Goal: Task Accomplishment & Management: Use online tool/utility

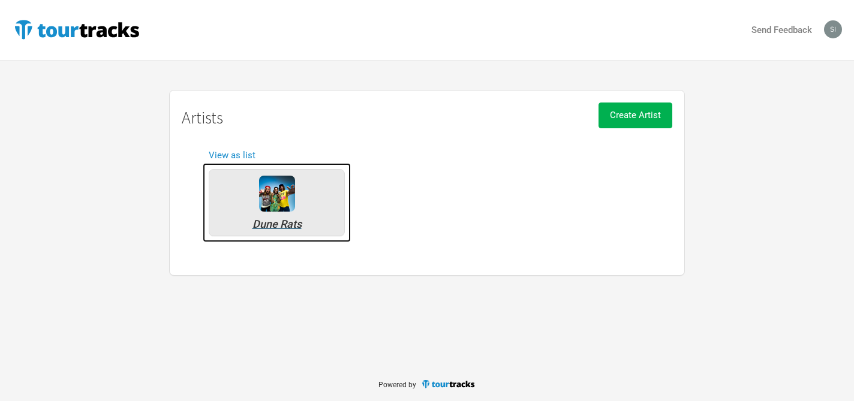
click at [281, 190] on img at bounding box center [277, 194] width 36 height 36
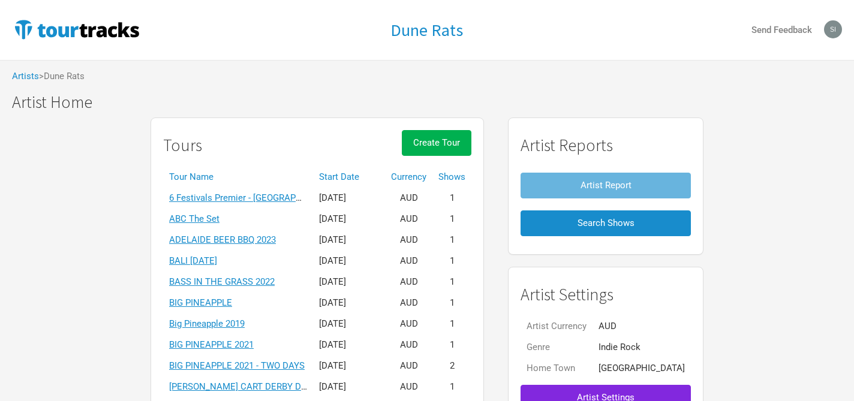
click at [360, 177] on th "Start Date" at bounding box center [349, 177] width 72 height 21
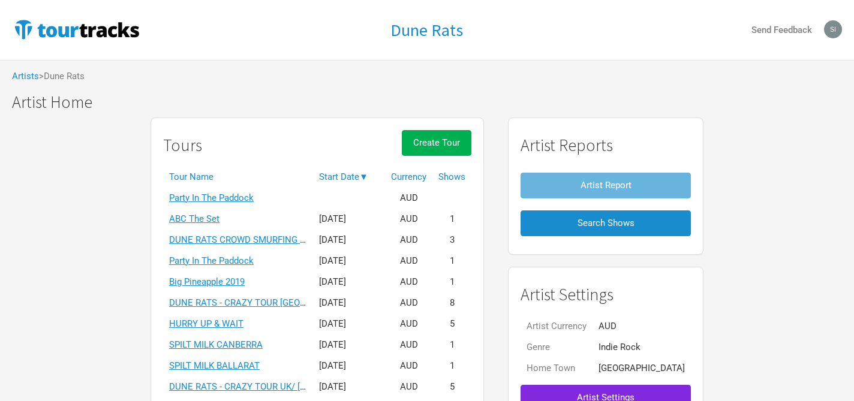
click at [360, 177] on th "Start Date ▼" at bounding box center [349, 177] width 72 height 21
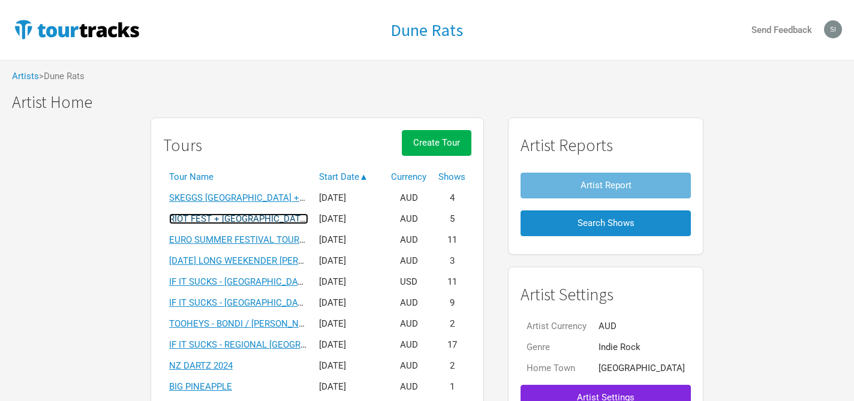
click at [252, 219] on link "RIOT FEST + [GEOGRAPHIC_DATA]" at bounding box center [238, 218] width 139 height 11
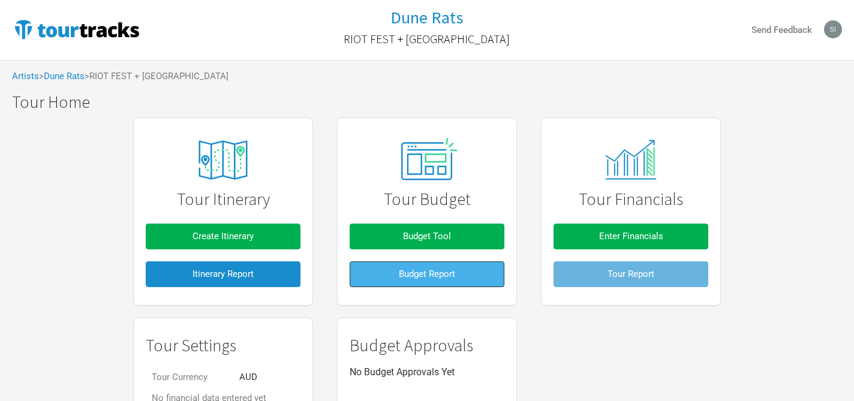
click at [423, 267] on button "Budget Report" at bounding box center [426, 274] width 155 height 26
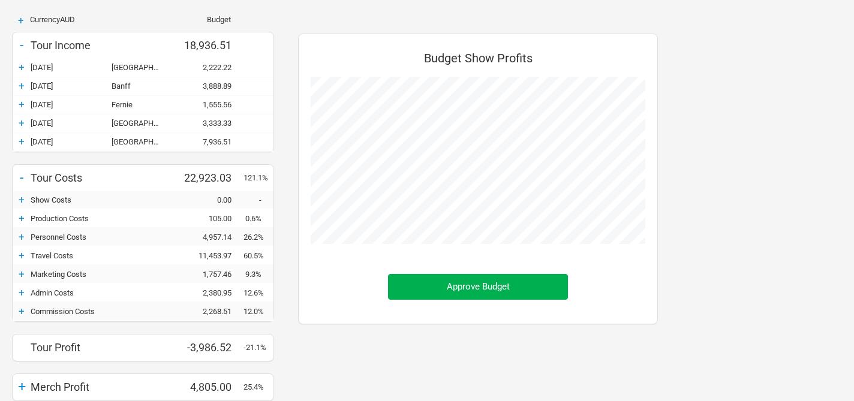
scroll to position [131, 0]
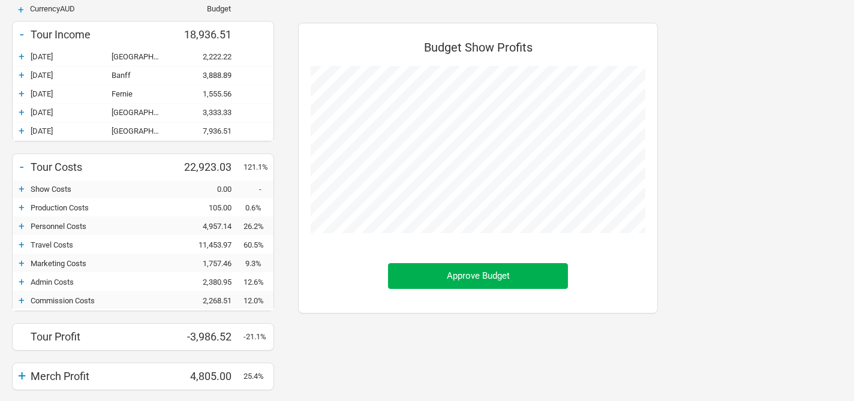
click at [20, 226] on div "+" at bounding box center [22, 226] width 18 height 12
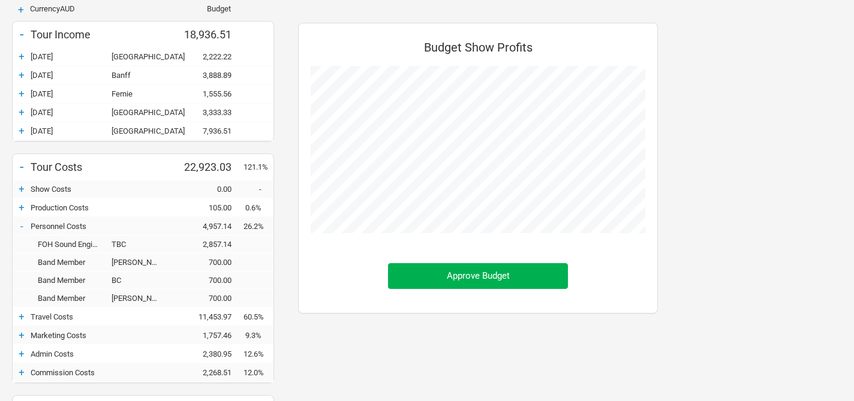
scroll to position [497, 384]
click at [19, 56] on div "+" at bounding box center [22, 56] width 18 height 12
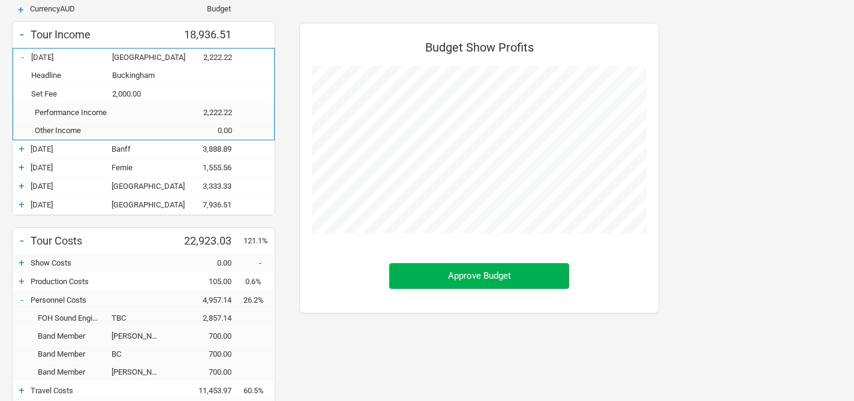
click at [19, 56] on div "-" at bounding box center [22, 57] width 18 height 12
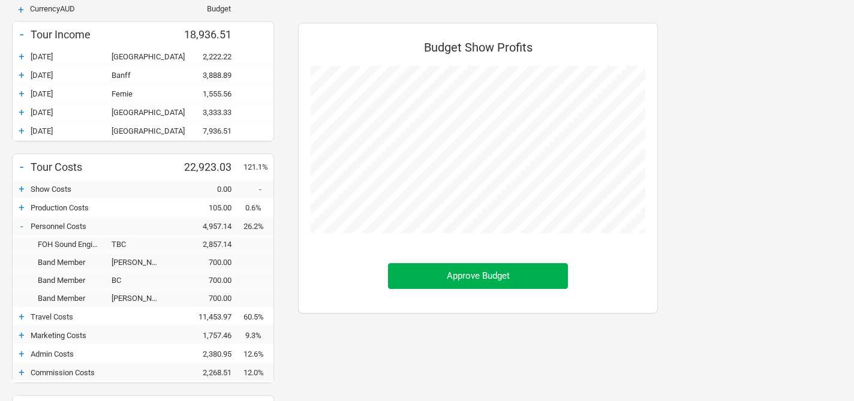
scroll to position [598898, 599011]
click at [23, 73] on div "+" at bounding box center [22, 75] width 18 height 12
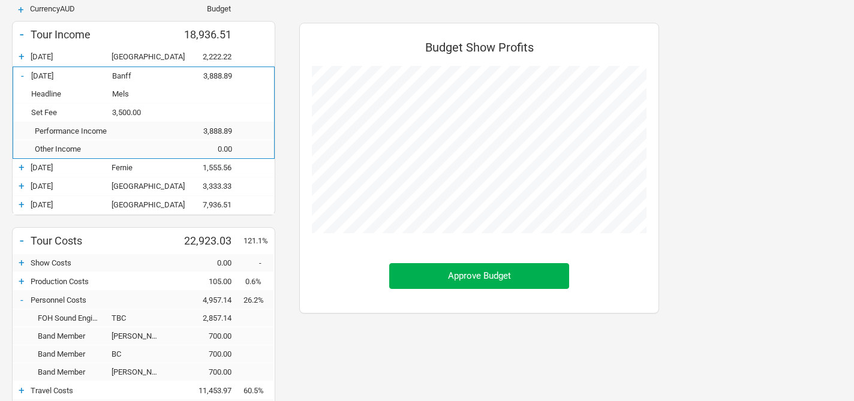
click at [23, 73] on div "-" at bounding box center [22, 76] width 18 height 12
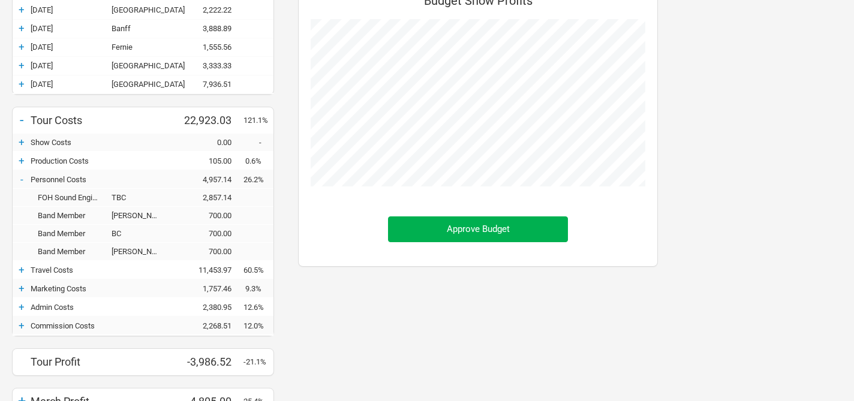
scroll to position [180, 0]
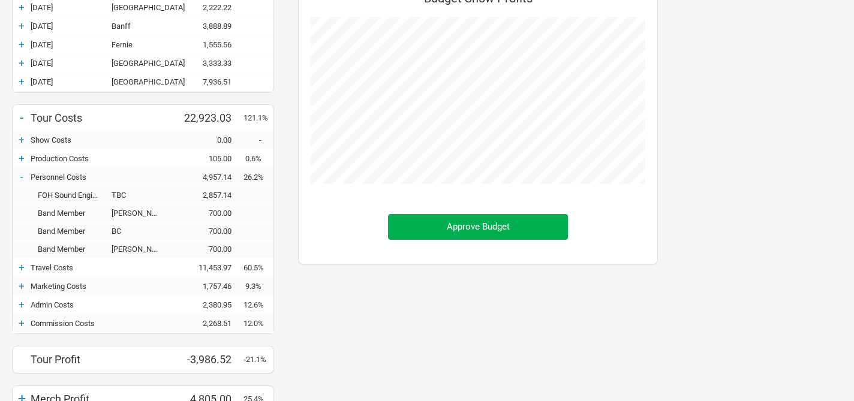
click at [23, 176] on div "-" at bounding box center [22, 177] width 18 height 12
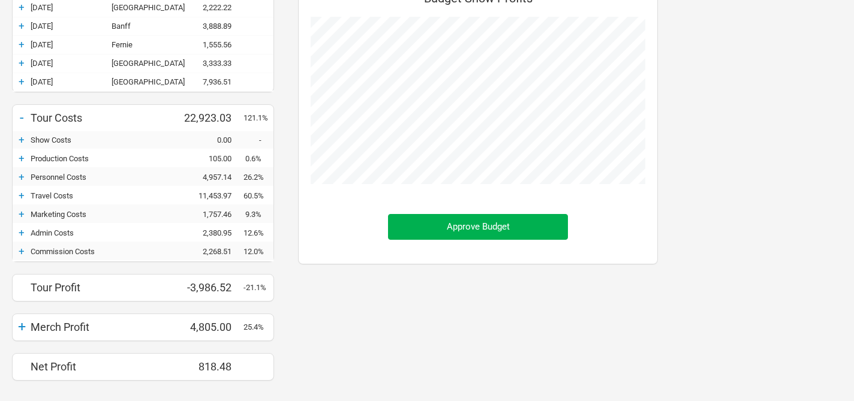
click at [22, 194] on div "+" at bounding box center [22, 195] width 18 height 12
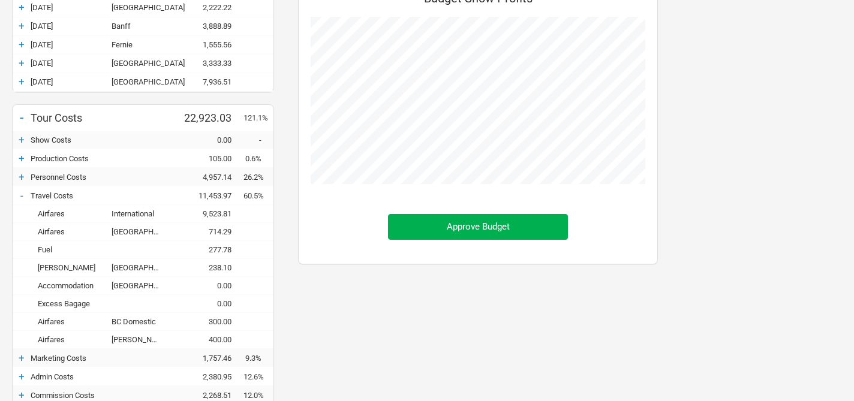
scroll to position [569, 384]
click at [22, 196] on div "-" at bounding box center [22, 195] width 18 height 12
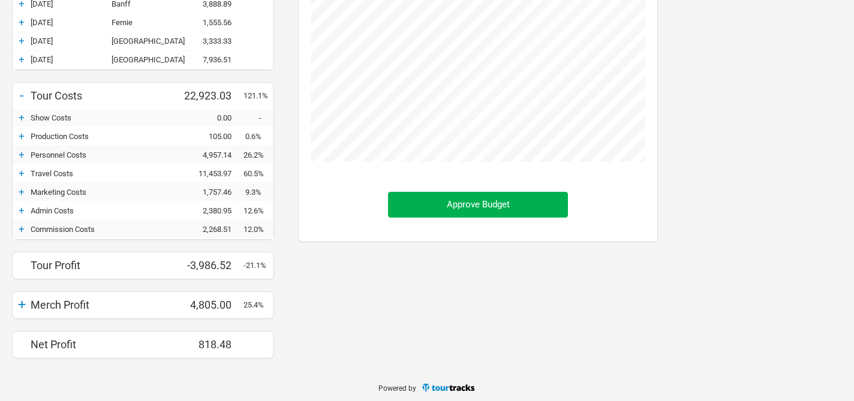
scroll to position [205, 0]
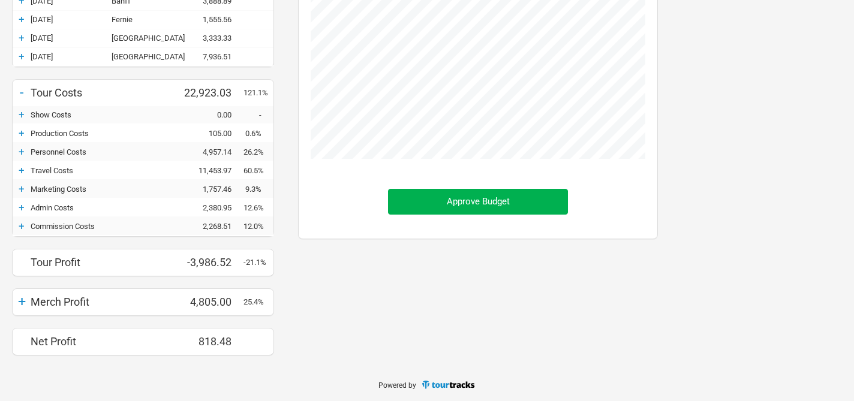
click at [22, 187] on div "+" at bounding box center [22, 189] width 18 height 12
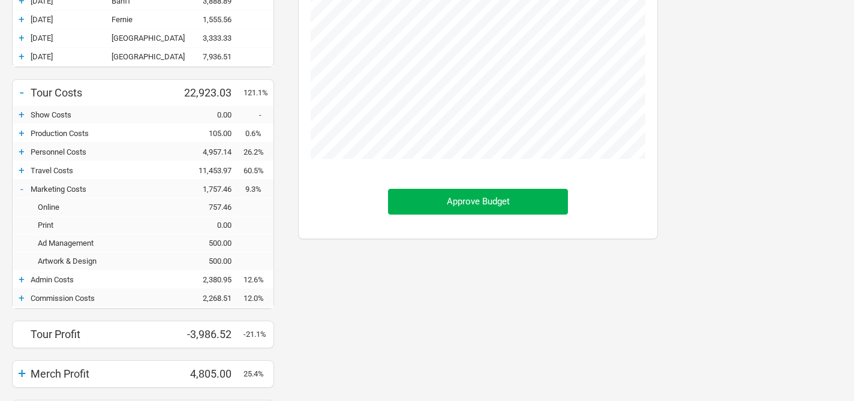
click at [22, 187] on div "-" at bounding box center [22, 189] width 18 height 12
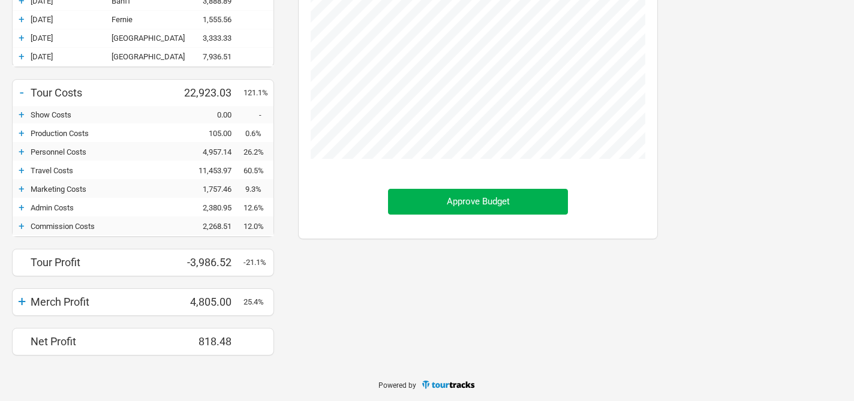
scroll to position [598970, 599011]
click at [22, 205] on div "+" at bounding box center [22, 207] width 18 height 12
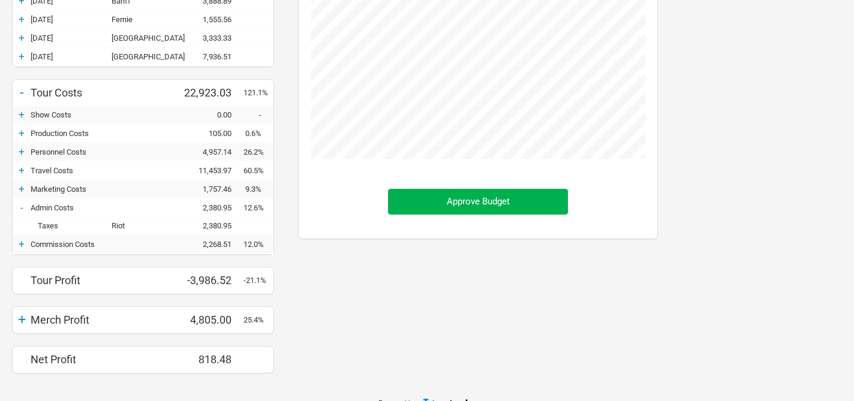
click at [22, 206] on div "-" at bounding box center [22, 207] width 18 height 12
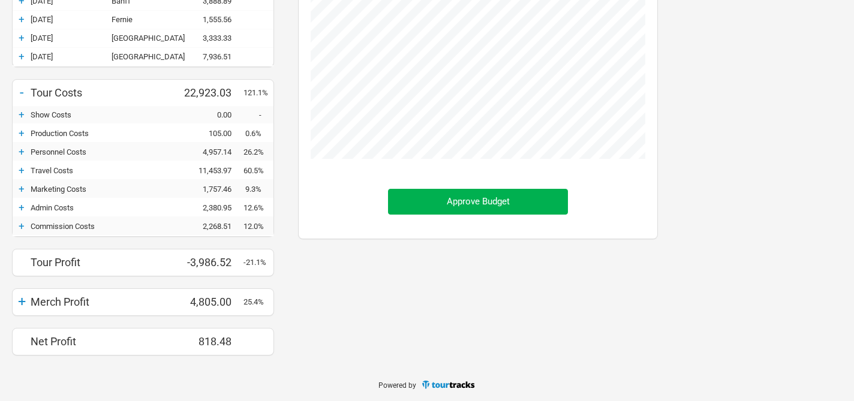
scroll to position [598970, 599011]
click at [21, 225] on div "+" at bounding box center [22, 226] width 18 height 12
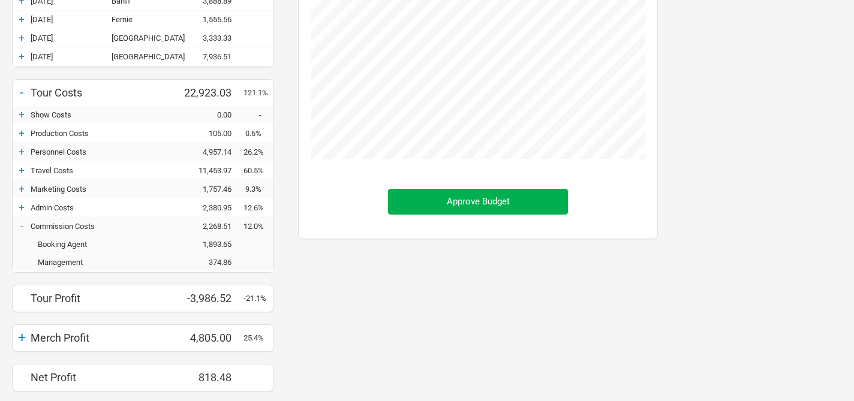
scroll to position [461, 384]
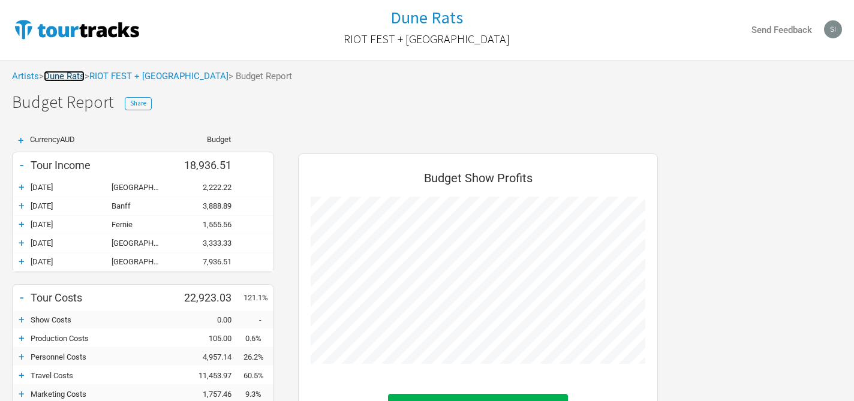
click at [77, 79] on link "Dune Rats" at bounding box center [64, 76] width 41 height 11
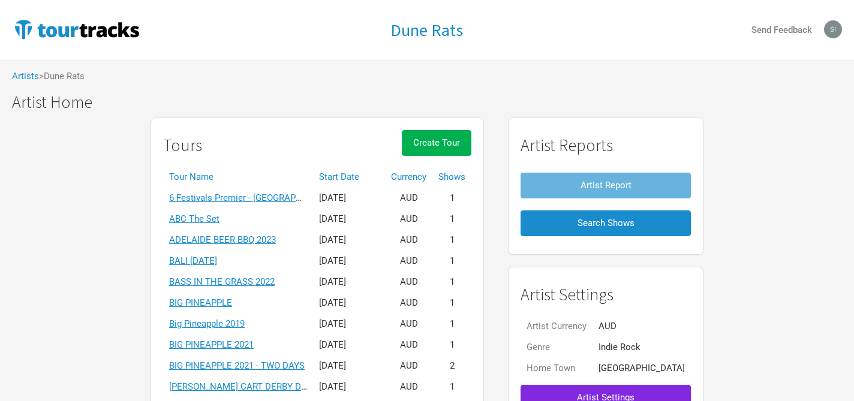
click at [367, 177] on th "Start Date" at bounding box center [349, 177] width 72 height 21
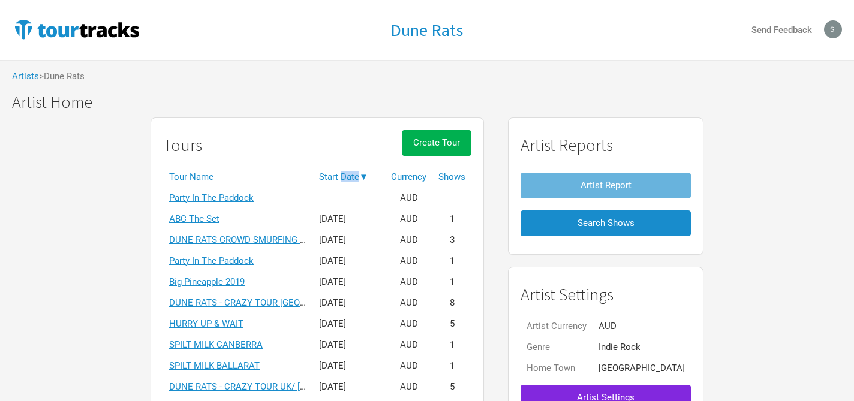
click at [367, 177] on th "Start Date ▼" at bounding box center [349, 177] width 72 height 21
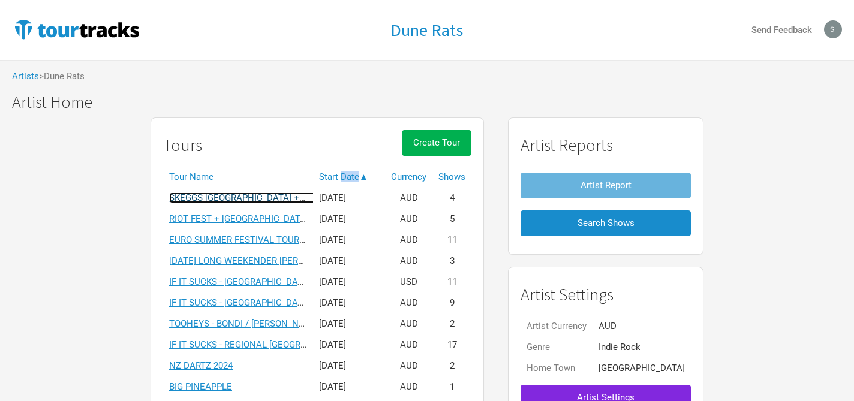
click at [283, 197] on link "SKEGGS [GEOGRAPHIC_DATA] + [GEOGRAPHIC_DATA] 2025" at bounding box center [289, 197] width 240 height 11
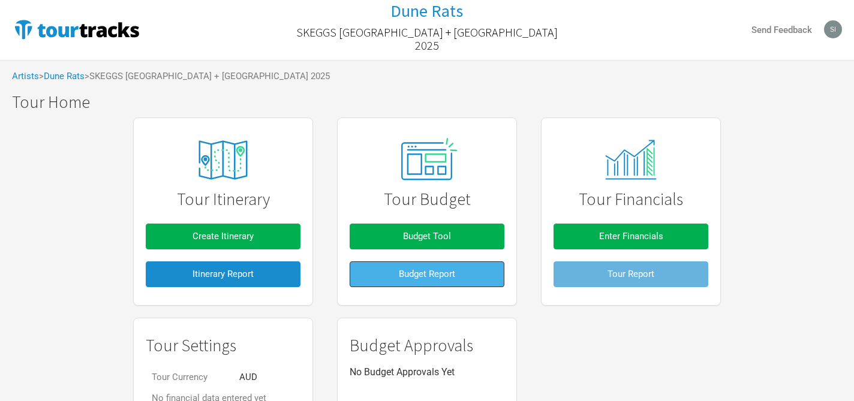
click at [416, 276] on span "Budget Report" at bounding box center [427, 274] width 56 height 11
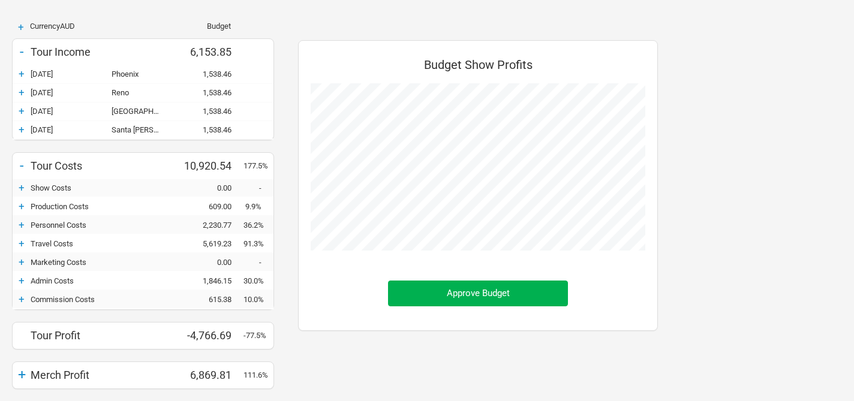
scroll to position [125, 0]
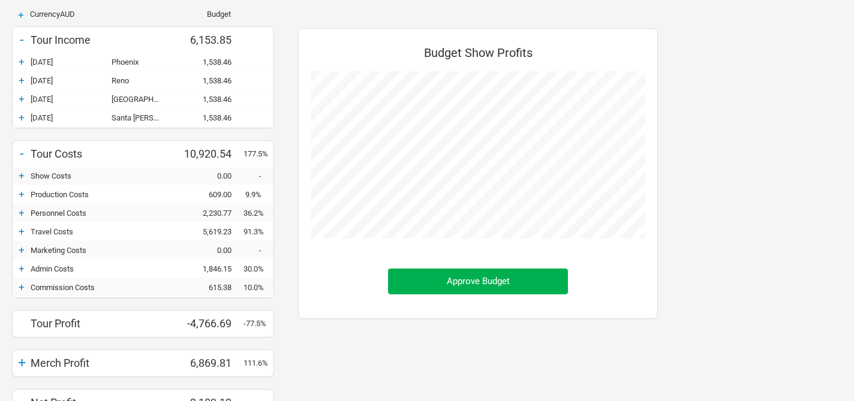
click at [21, 194] on div "+" at bounding box center [22, 194] width 18 height 12
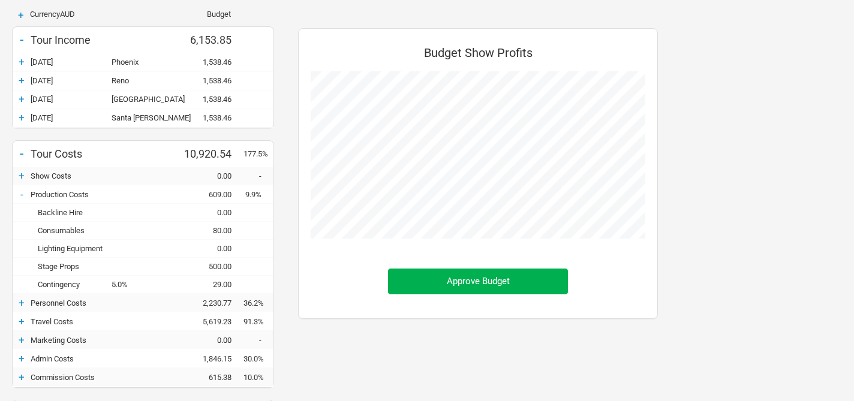
scroll to position [496, 384]
click at [23, 194] on div "-" at bounding box center [22, 194] width 18 height 12
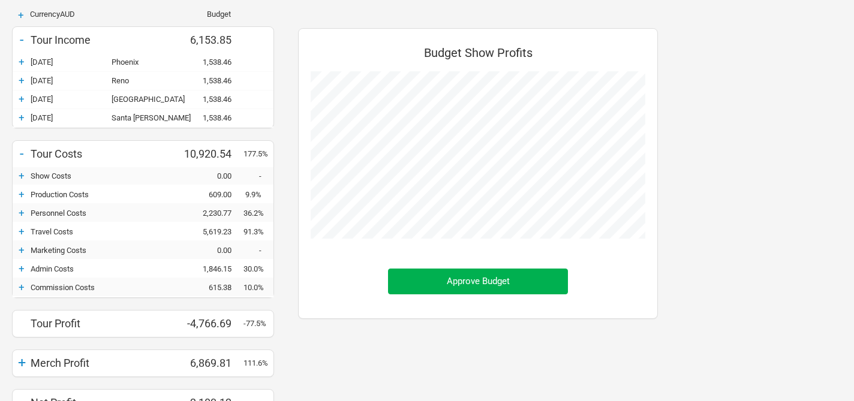
click at [22, 213] on div "+" at bounding box center [22, 213] width 18 height 12
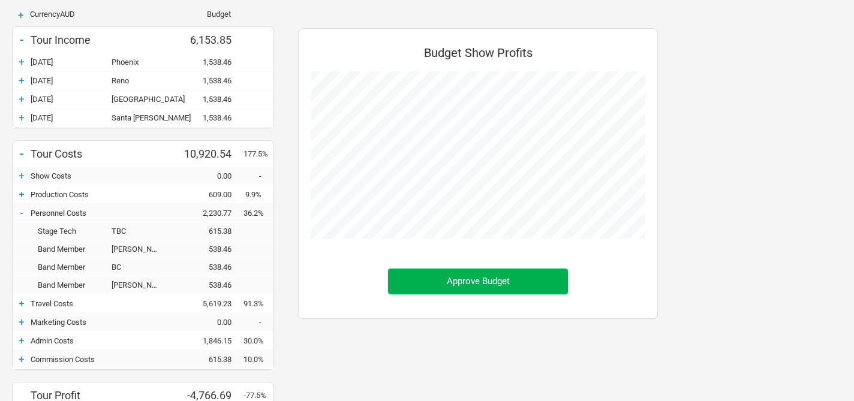
click at [20, 212] on div "-" at bounding box center [22, 213] width 18 height 12
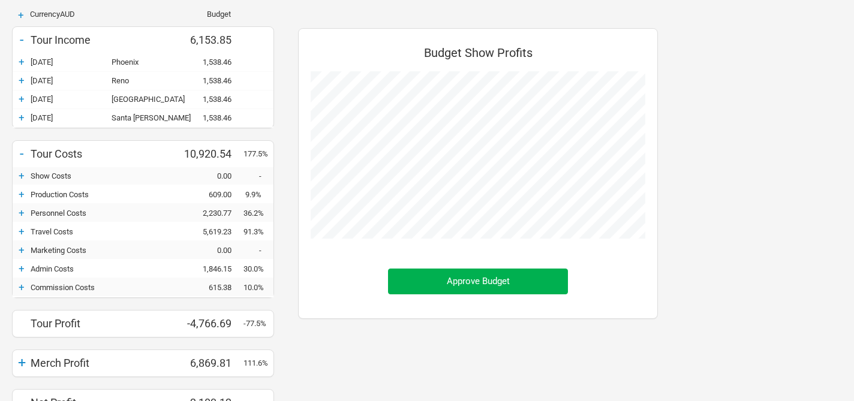
scroll to position [598989, 599011]
click at [20, 231] on div "+" at bounding box center [22, 231] width 18 height 12
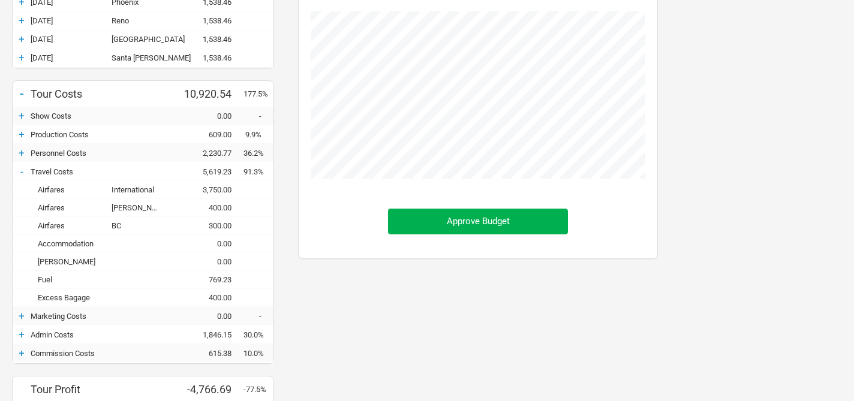
scroll to position [188, 0]
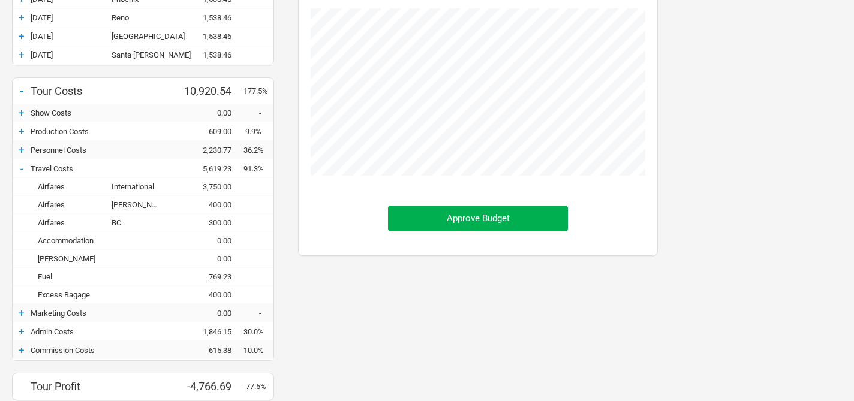
click at [20, 169] on div "-" at bounding box center [22, 168] width 18 height 12
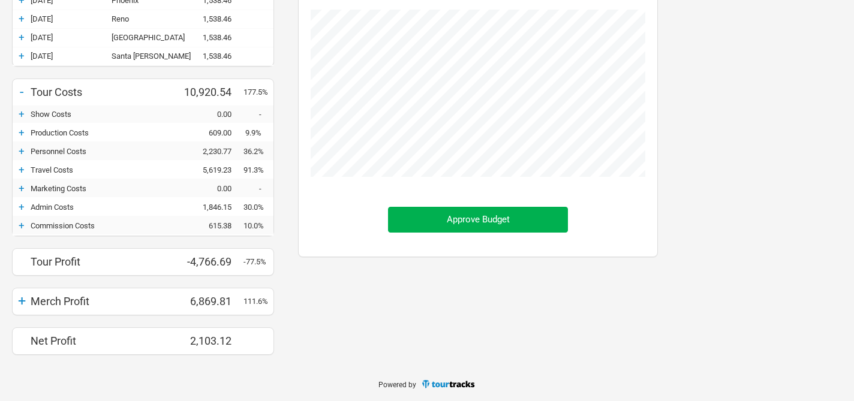
scroll to position [598989, 599011]
click at [22, 207] on div "+" at bounding box center [22, 207] width 18 height 12
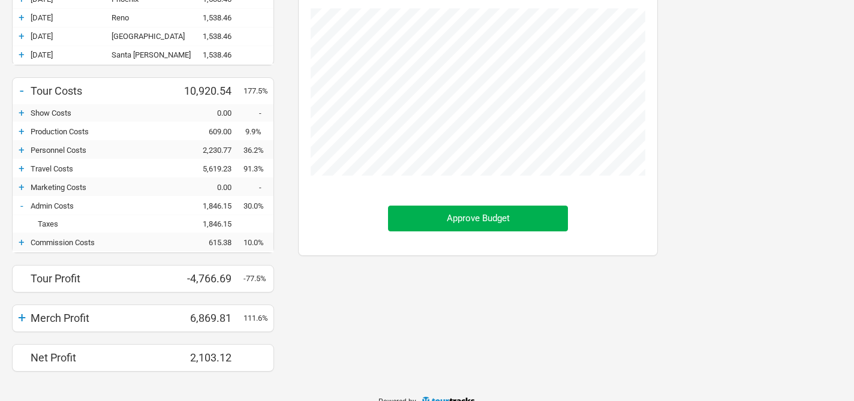
click at [22, 208] on div "-" at bounding box center [22, 206] width 18 height 12
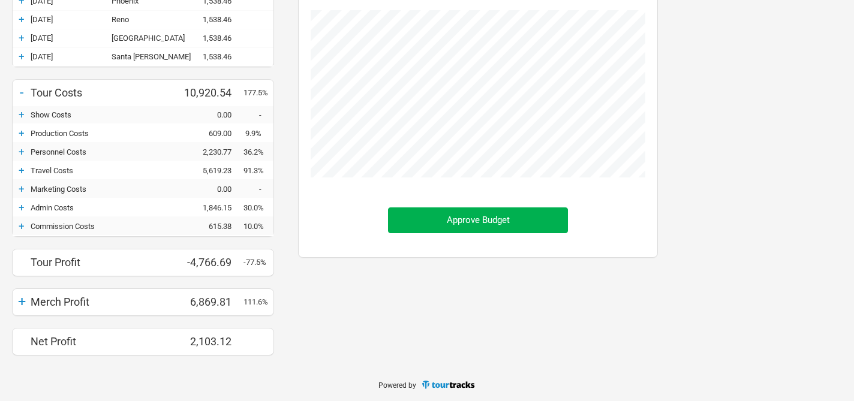
scroll to position [598989, 599011]
click at [22, 225] on div "+" at bounding box center [22, 226] width 18 height 12
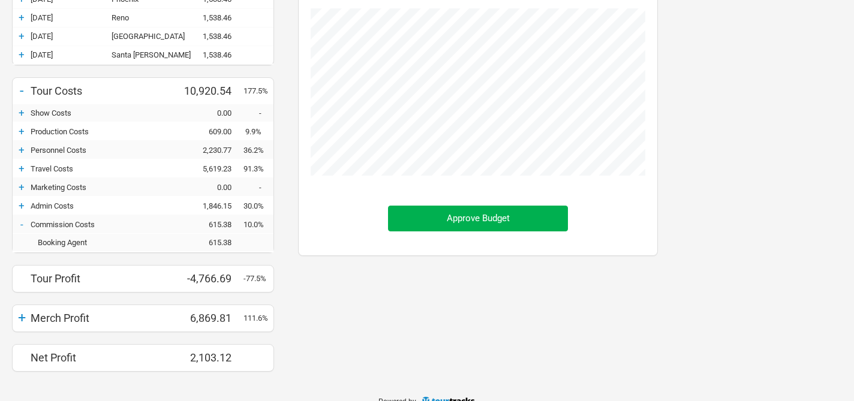
click at [22, 225] on div "-" at bounding box center [22, 224] width 18 height 12
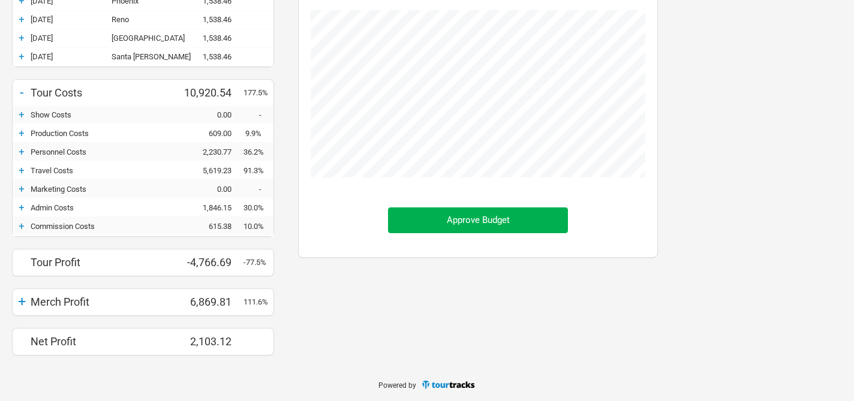
scroll to position [0, 0]
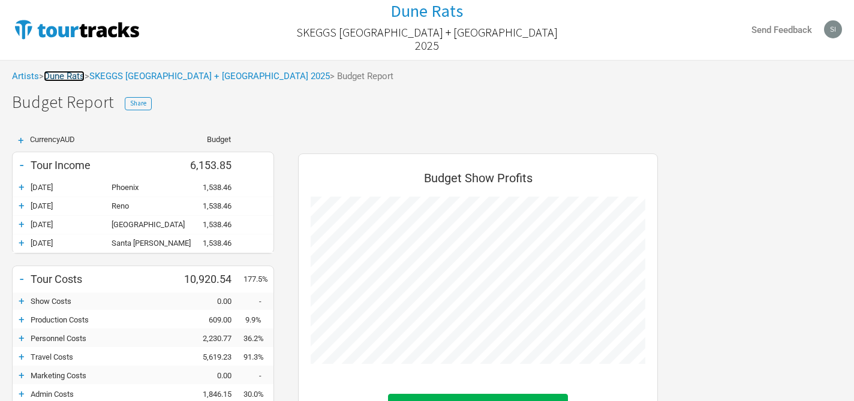
click at [78, 76] on link "Dune Rats" at bounding box center [64, 76] width 41 height 11
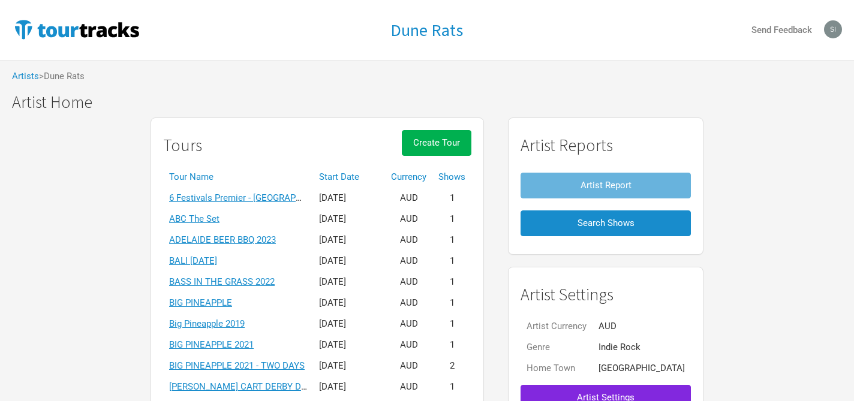
click at [372, 176] on th "Start Date" at bounding box center [349, 177] width 72 height 21
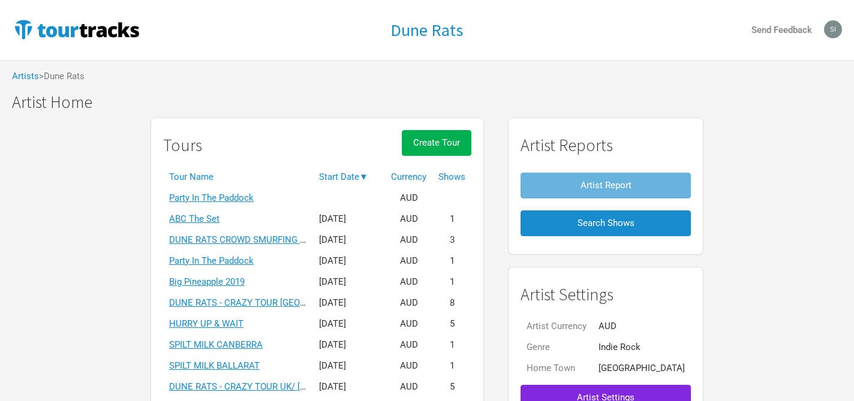
click at [372, 176] on th "Start Date ▼" at bounding box center [349, 177] width 72 height 21
